Goal: Obtain resource: Obtain resource

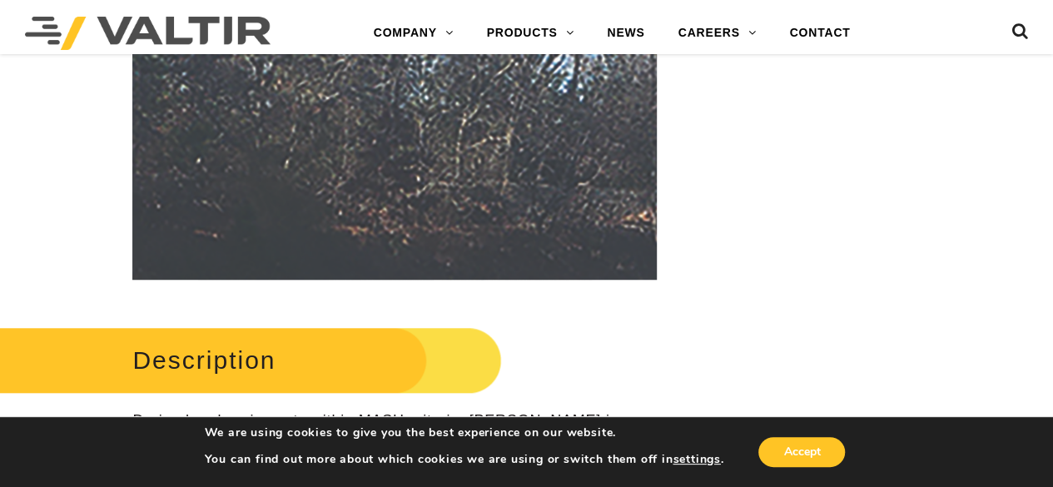
scroll to position [582, 0]
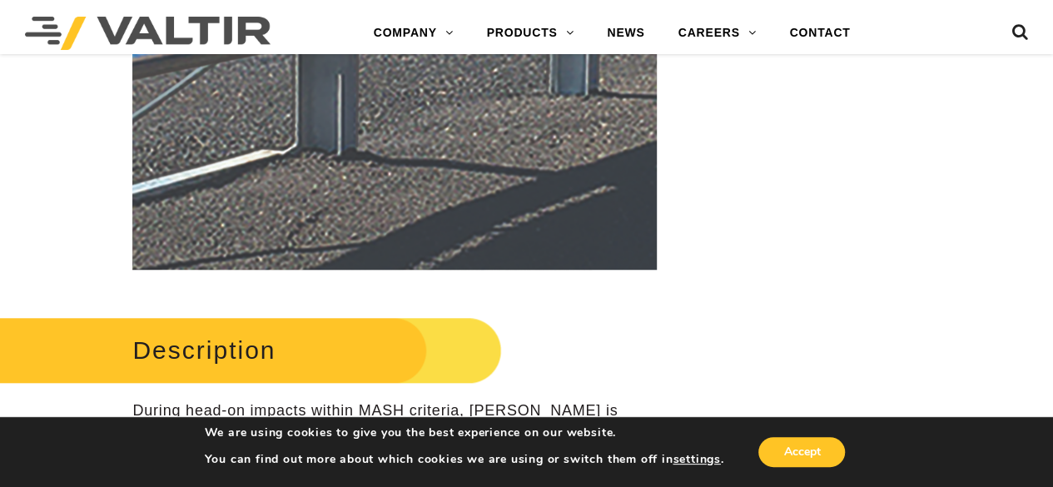
click at [466, 144] on img at bounding box center [240, 49] width 1664 height 1255
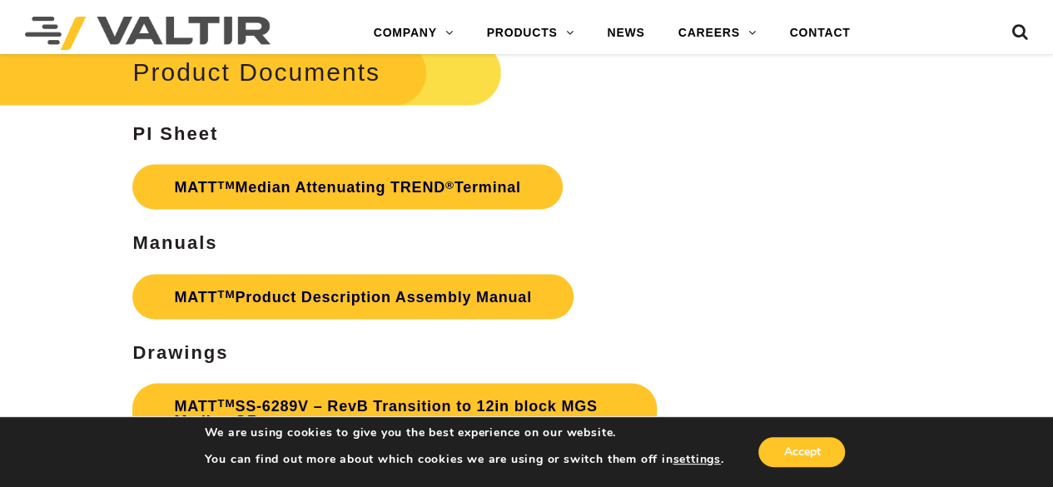
scroll to position [4660, 0]
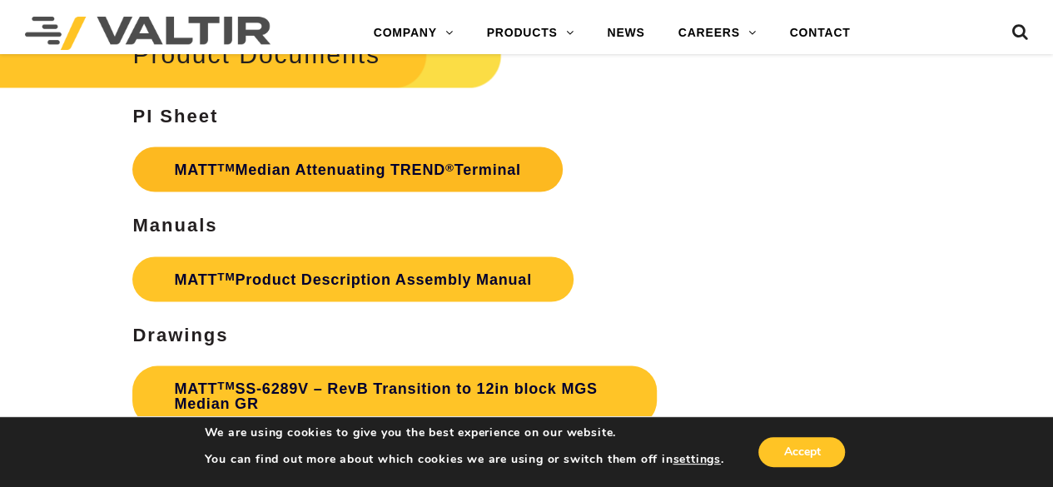
click at [280, 147] on link "MATT TM Median Attenuating TREND ® Terminal" at bounding box center [346, 168] width 429 height 45
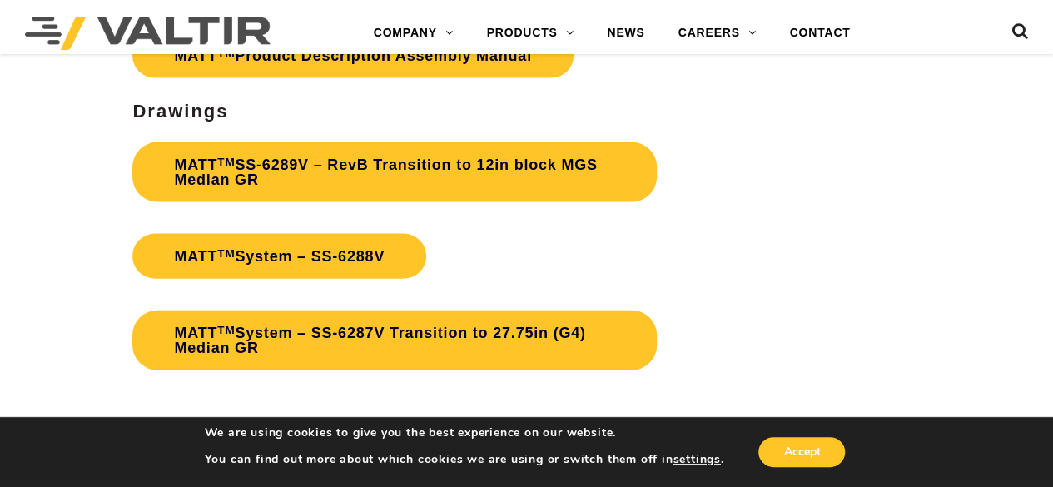
scroll to position [4910, 0]
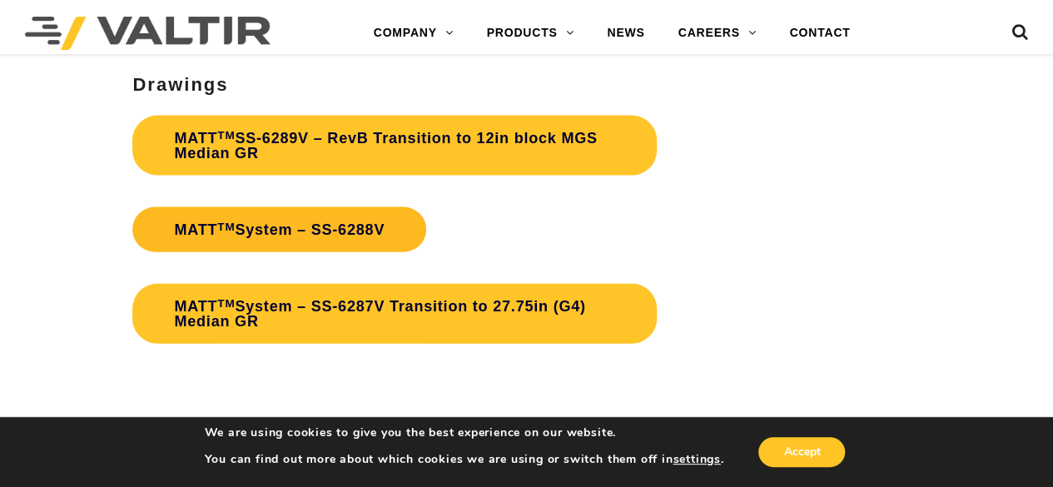
click at [288, 210] on link "MATT TM System – SS-6288V" at bounding box center [279, 229] width 294 height 45
click at [270, 207] on link "MATT TM System – SS-6288V" at bounding box center [279, 229] width 294 height 45
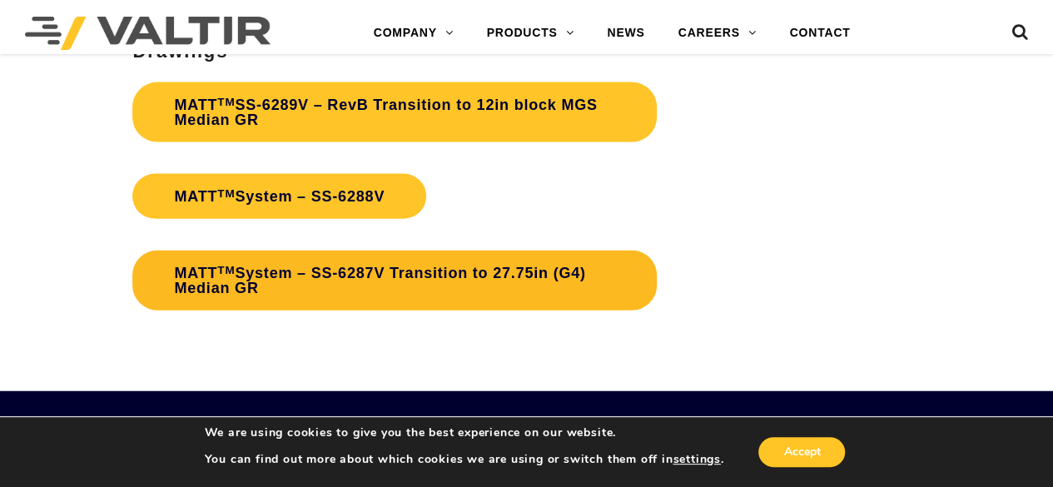
scroll to position [4826, 0]
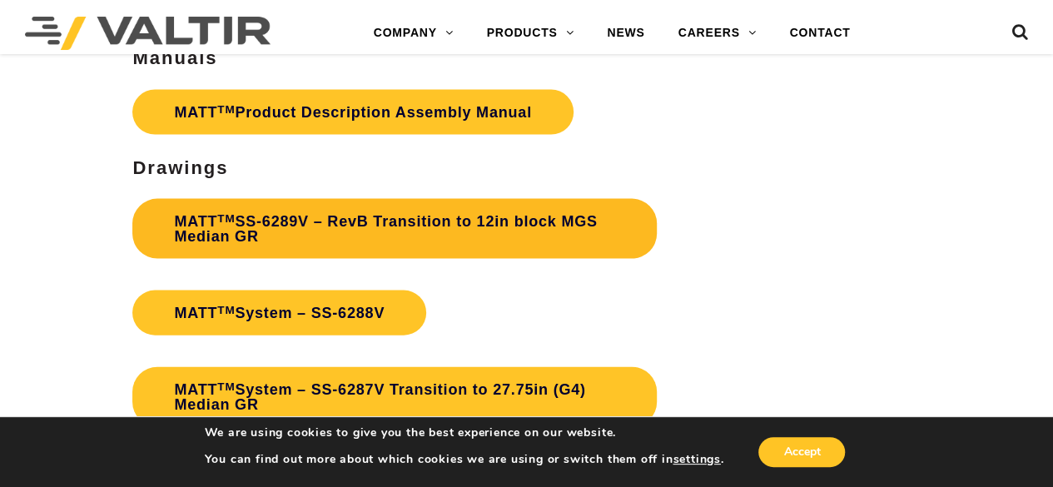
click at [394, 210] on link "MATT TM SS-6289V – RevB Transition to 12in block MGS Median GR" at bounding box center [394, 229] width 524 height 60
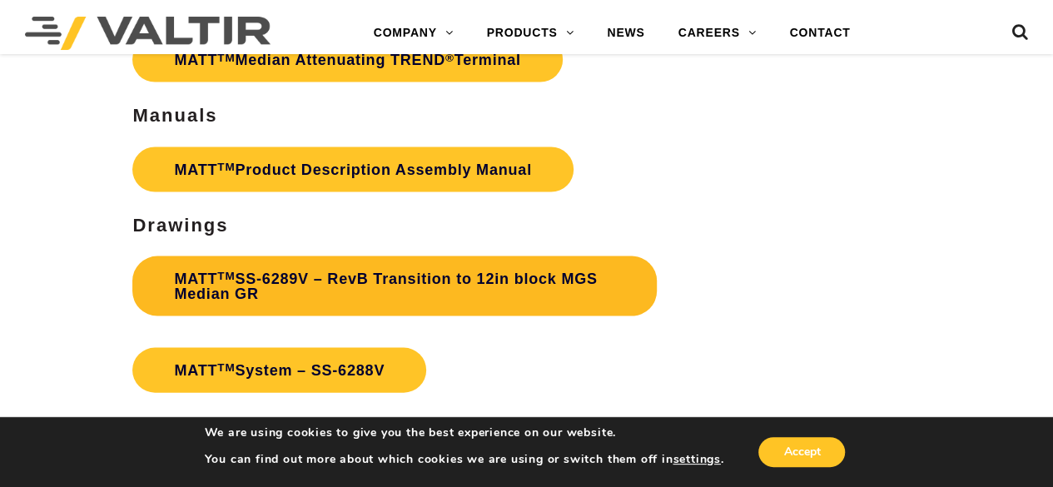
scroll to position [4743, 0]
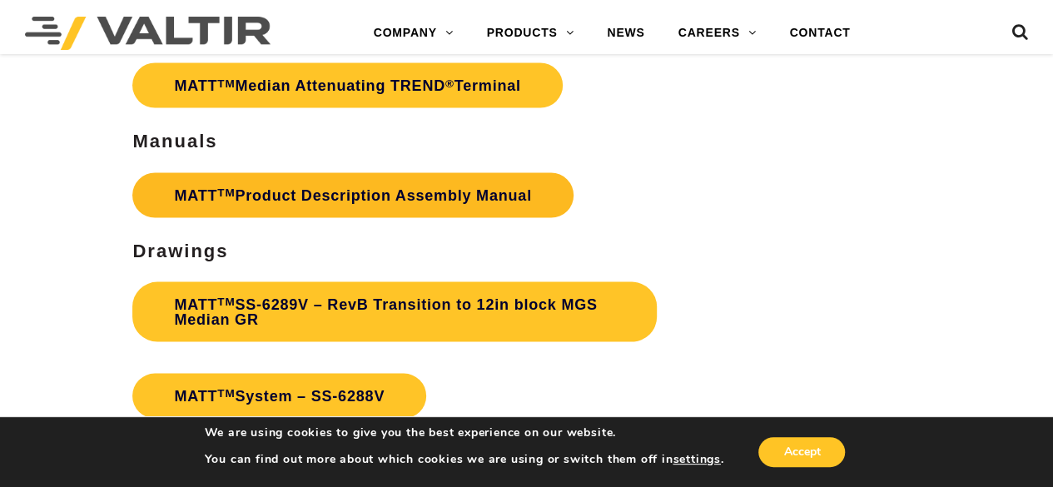
click at [383, 181] on link "MATT TM Product Description Assembly Manual" at bounding box center [352, 195] width 440 height 45
